Goal: Browse casually: Explore the website without a specific task or goal

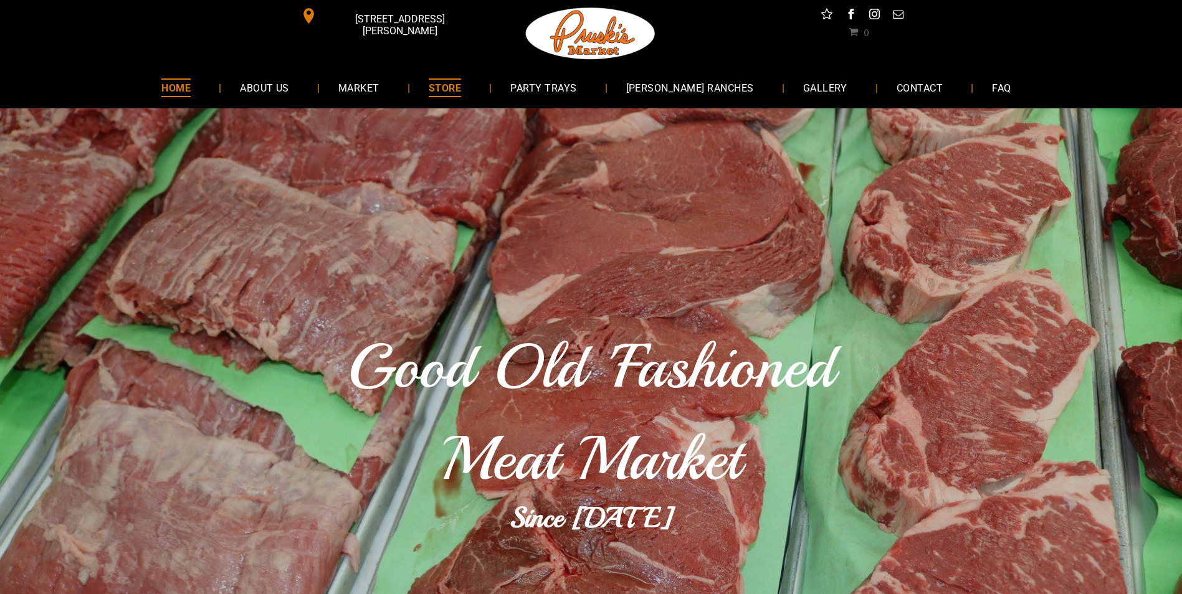
click at [461, 87] on span "STORE" at bounding box center [445, 87] width 32 height 18
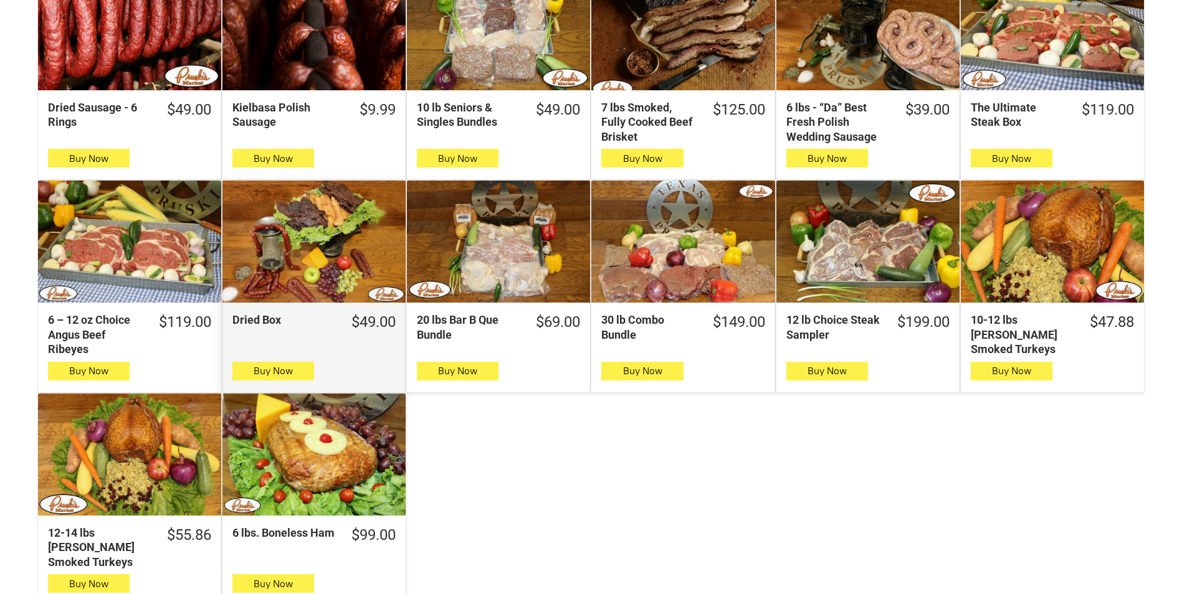
scroll to position [225, 0]
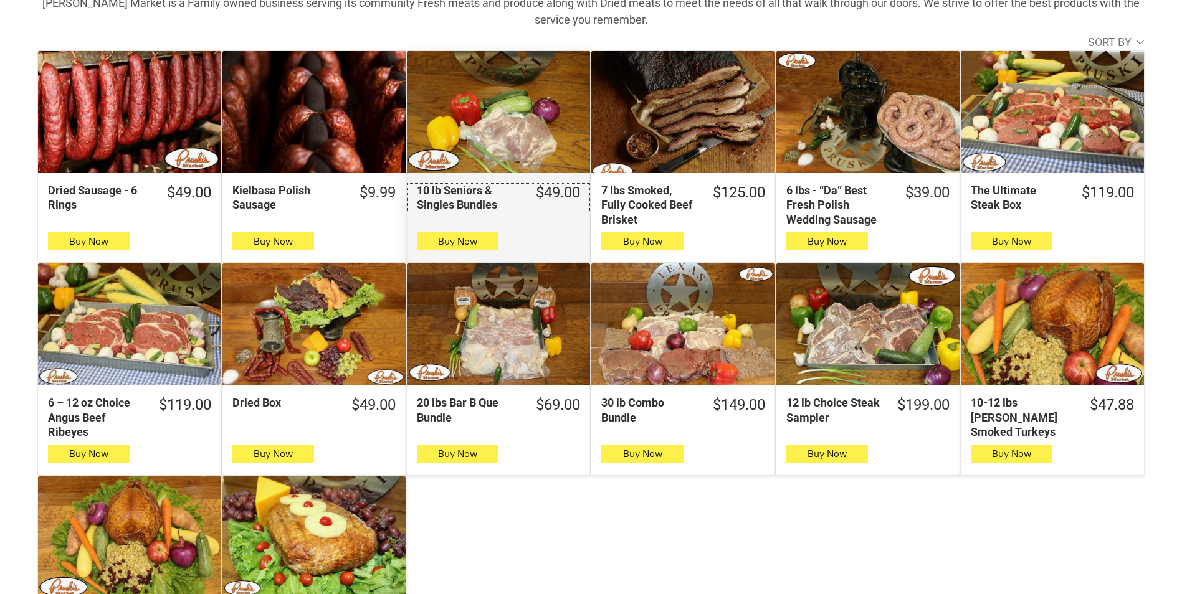
click at [460, 197] on div "10 lb Seniors & Singles Bundles" at bounding box center [468, 197] width 103 height 29
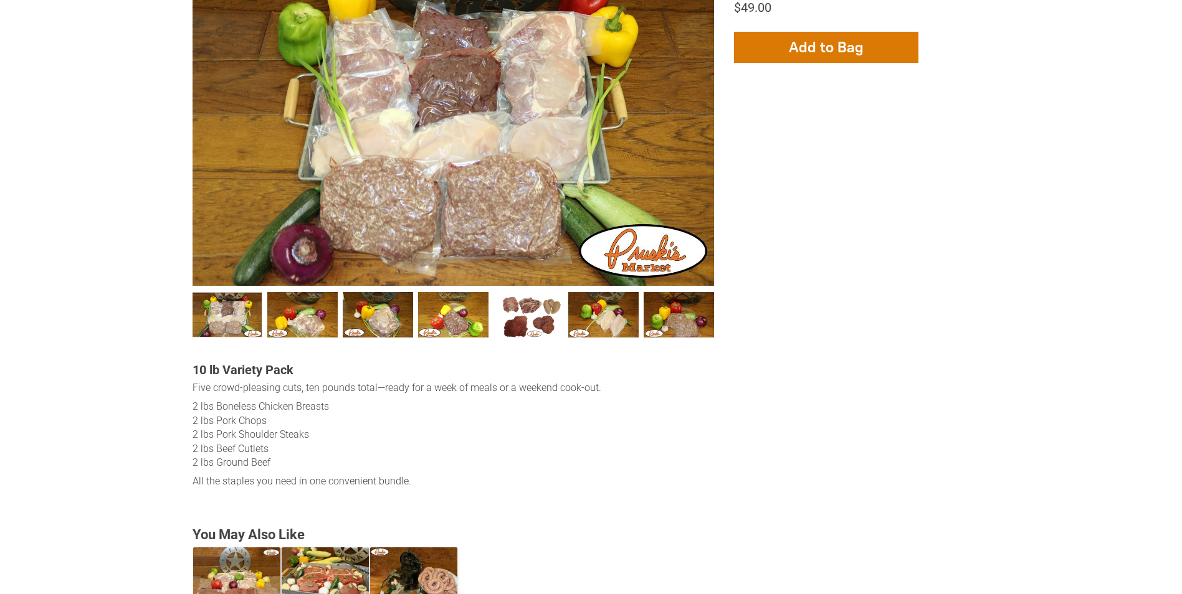
scroll to position [277, 0]
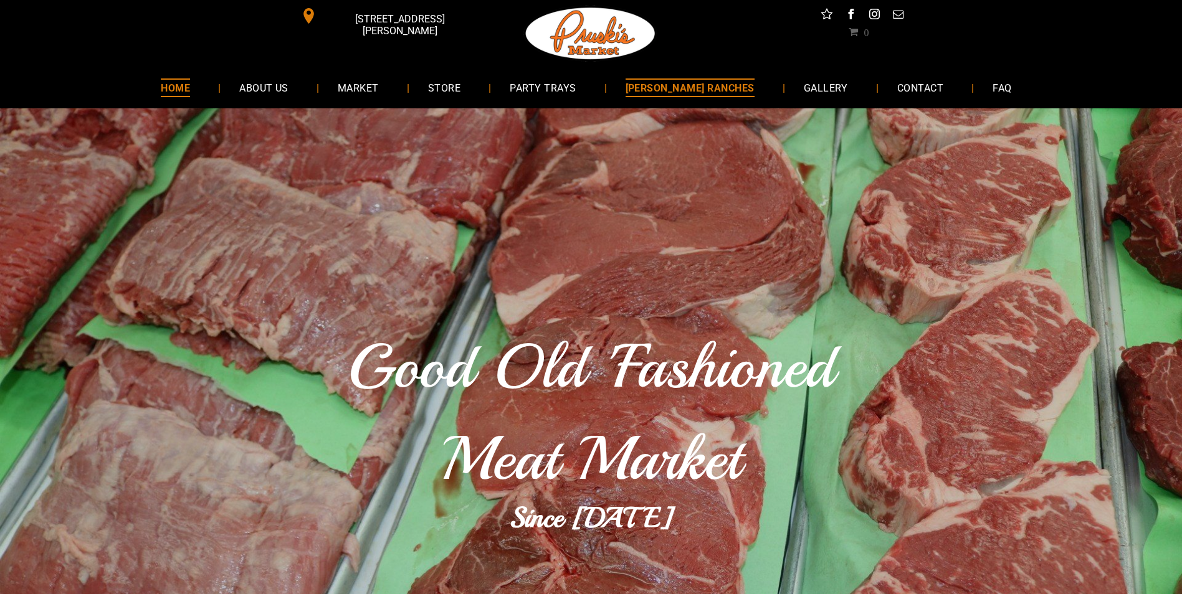
click at [700, 86] on span "[PERSON_NAME] RANCHES" at bounding box center [689, 87] width 129 height 18
click at [815, 90] on span "GALLERY" at bounding box center [824, 87] width 45 height 18
click at [374, 85] on span "MARKET" at bounding box center [359, 87] width 42 height 18
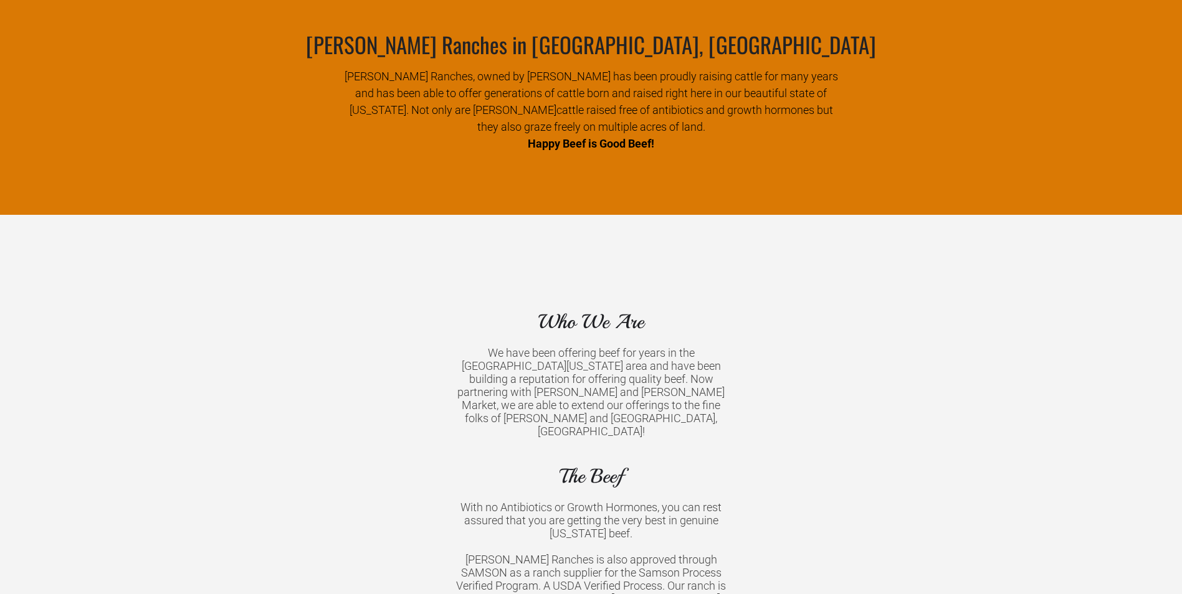
scroll to position [650, 0]
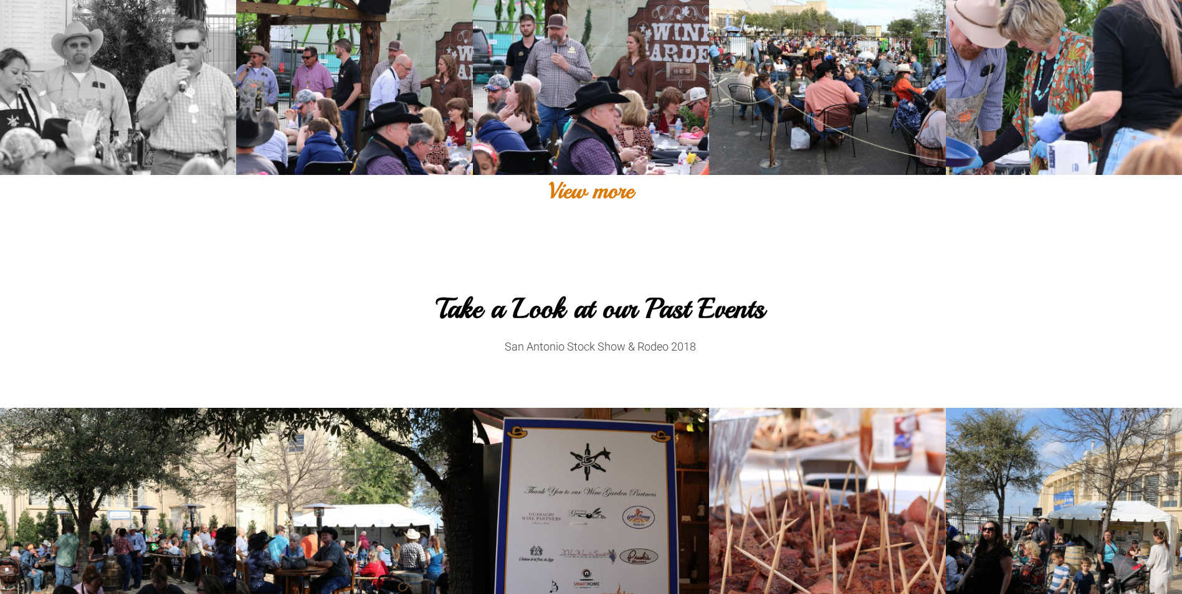
scroll to position [569, 0]
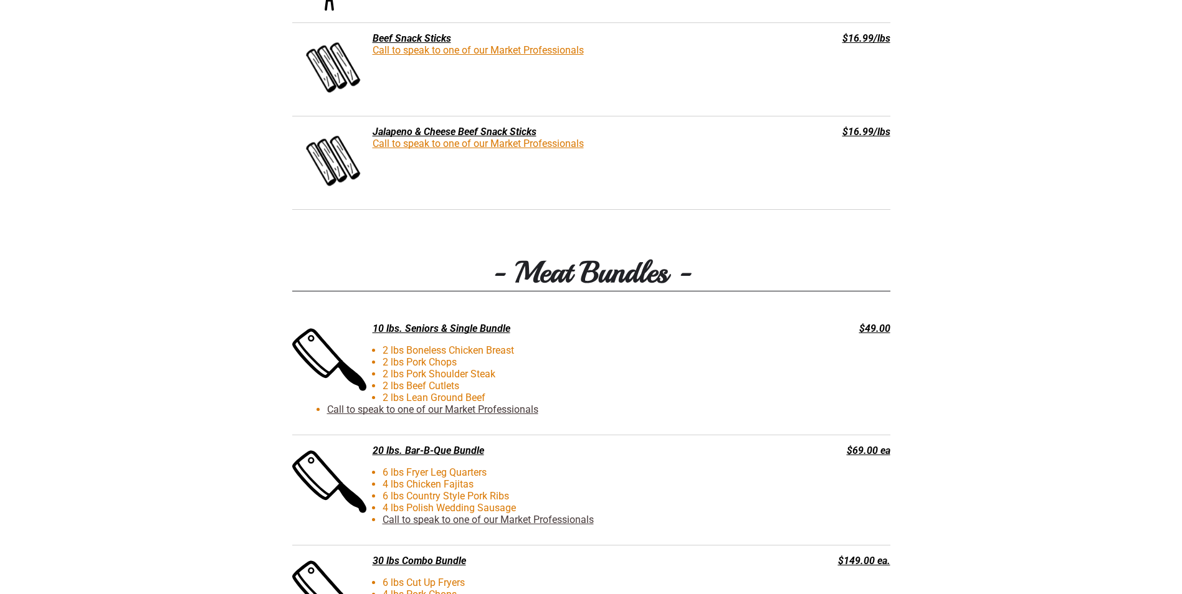
scroll to position [1111, 0]
